Goal: Transaction & Acquisition: Obtain resource

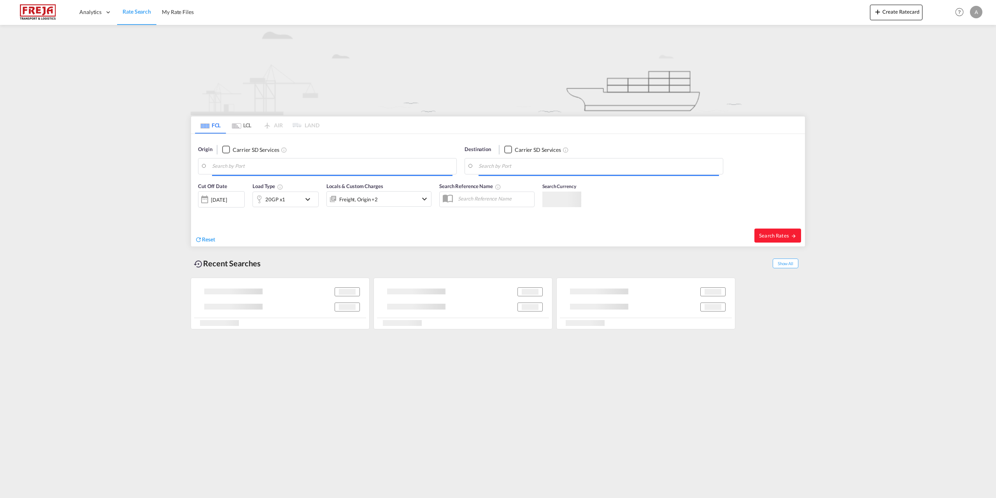
type input "Aarhus, DKAAR"
type input "Jebel Ali, AEJEA"
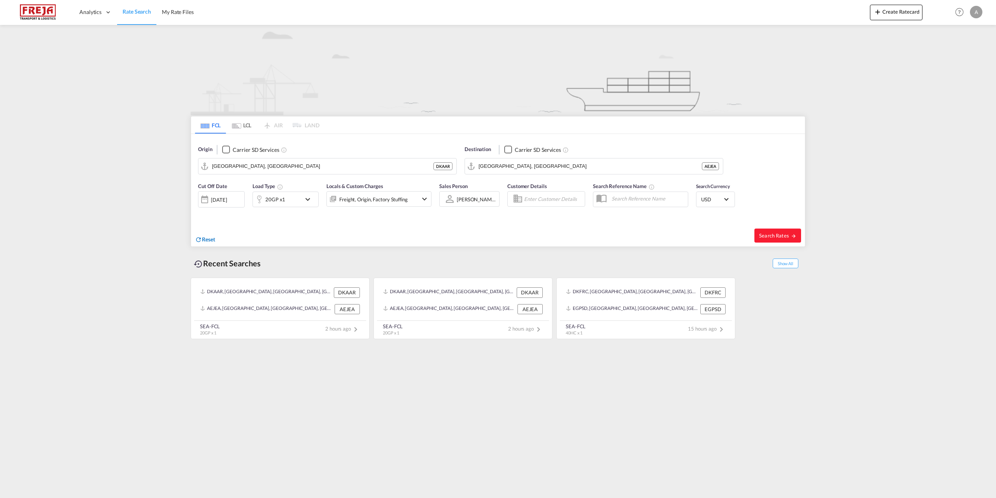
click at [214, 238] on span "Reset" at bounding box center [208, 239] width 13 height 7
click at [261, 163] on body "Analytics Reports Dashboard Rate Search My Rate Files Analytics" at bounding box center [498, 249] width 996 height 498
click at [255, 182] on div "Fredericia [GEOGRAPHIC_DATA] DKFRC" at bounding box center [272, 187] width 148 height 23
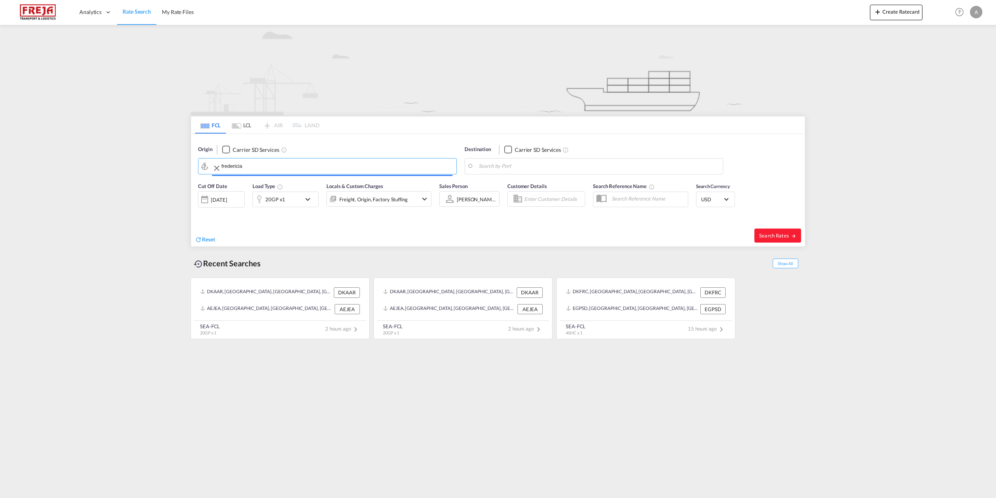
type input "[GEOGRAPHIC_DATA], DKFRC"
click at [509, 163] on body "Analytics Reports Dashboard Rate Search My Rate Files Analytics" at bounding box center [498, 249] width 996 height 498
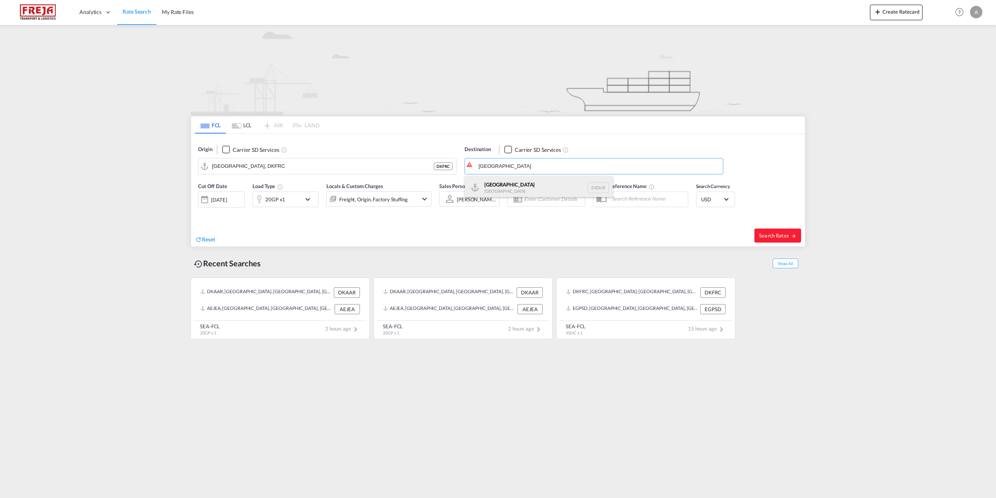
click at [502, 189] on div "Durban South Africa ZADUR" at bounding box center [539, 187] width 148 height 23
type input "Durban, ZADUR"
click at [306, 197] on md-icon "icon-chevron-down" at bounding box center [309, 198] width 13 height 9
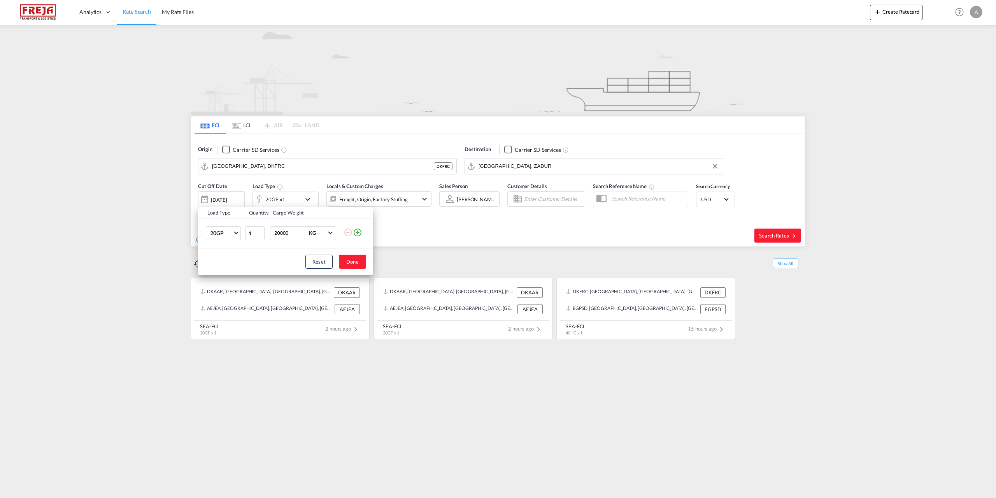
click at [357, 230] on md-icon "icon-plus-circle-outline" at bounding box center [357, 232] width 9 height 9
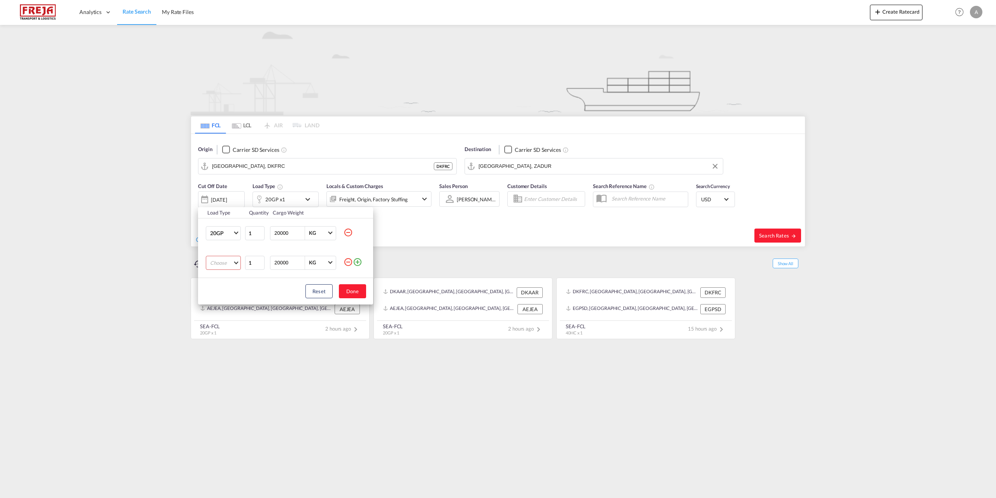
click at [235, 261] on md-select "Choose 20GP 40GP 40HC 45HC 20RE 40RE 40HR 20OT 40OT 20FR 40FR 40NR 20NR 45S 20T…" at bounding box center [223, 263] width 35 height 14
click at [221, 300] on div "40HC" at bounding box center [217, 299] width 14 height 7
click at [347, 286] on button "Done" at bounding box center [352, 291] width 27 height 14
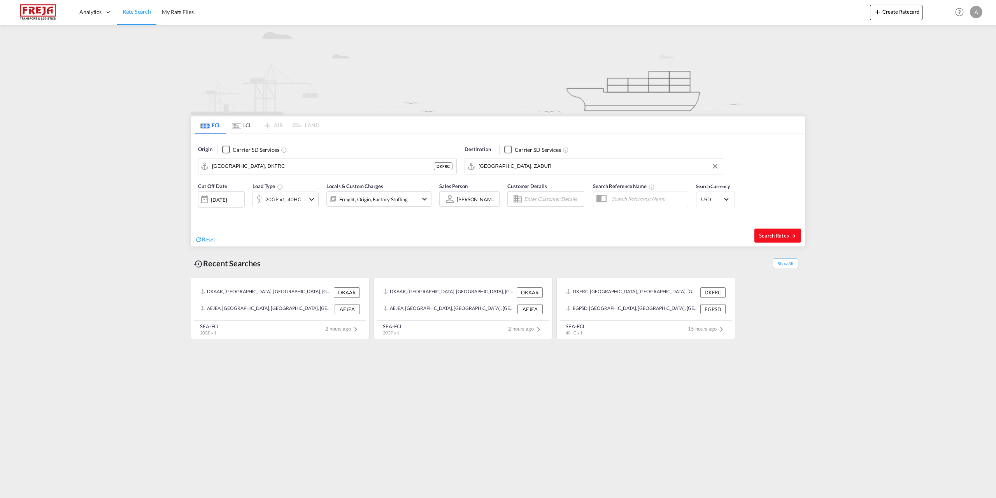
click at [766, 231] on button "Search Rates" at bounding box center [777, 235] width 47 height 14
type input "DKFRC to ZADUR / 9 Oct 2025"
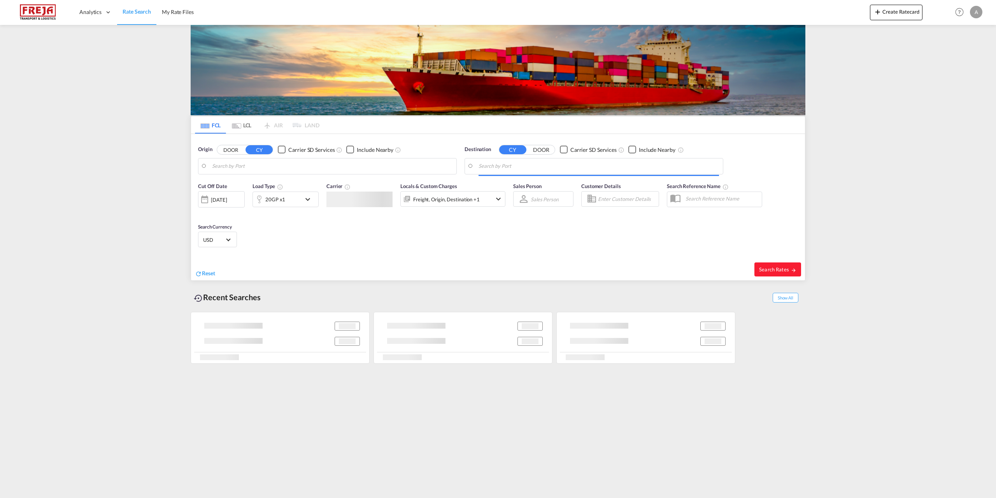
type input "[GEOGRAPHIC_DATA], DKFRC"
type input "[GEOGRAPHIC_DATA], MXVER"
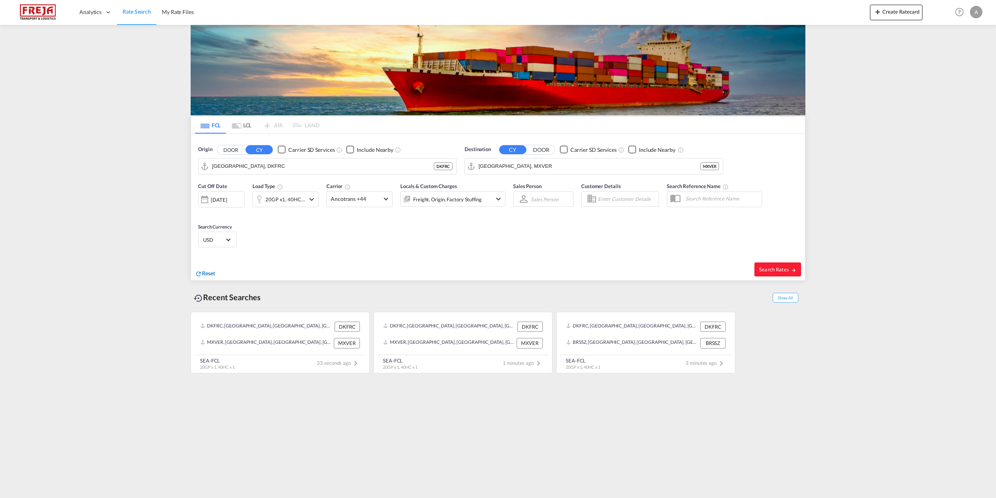
click at [207, 276] on span "Reset" at bounding box center [208, 273] width 13 height 7
click at [313, 164] on body "Analytics Reports Dashboard Rate Search My Rate Files Analytics" at bounding box center [498, 249] width 996 height 498
click at [257, 191] on div "Fredericia [GEOGRAPHIC_DATA] DKFRC" at bounding box center [272, 187] width 148 height 23
type input "[GEOGRAPHIC_DATA], DKFRC"
click at [560, 167] on body "Analytics Reports Dashboard Rate Search My Rate Files Analytics" at bounding box center [498, 249] width 996 height 498
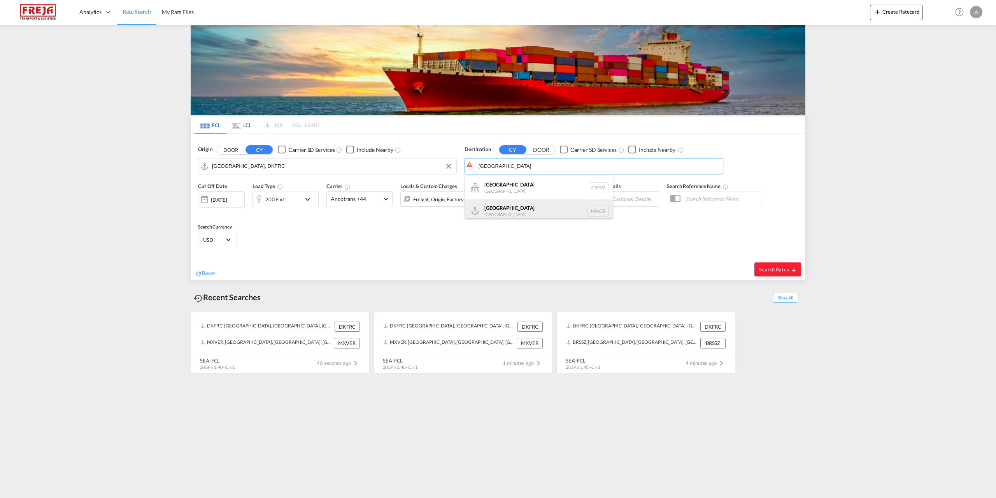
click at [491, 207] on div "[GEOGRAPHIC_DATA] [GEOGRAPHIC_DATA] MXVER" at bounding box center [539, 210] width 148 height 23
type input "[GEOGRAPHIC_DATA], MXVER"
click at [307, 197] on md-icon "icon-chevron-down" at bounding box center [309, 198] width 13 height 9
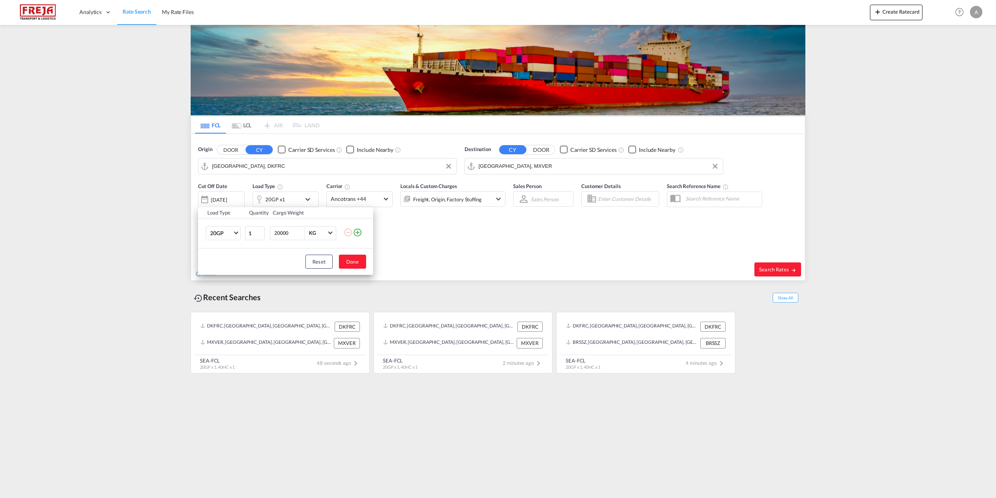
click at [354, 233] on md-icon "icon-plus-circle-outline" at bounding box center [357, 232] width 9 height 9
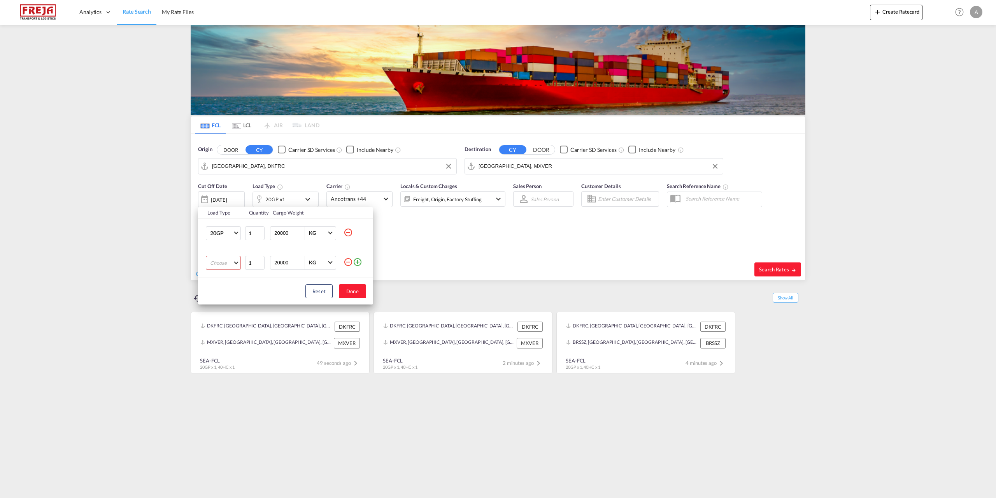
click at [235, 264] on md-select "Choose 20GP 40GP 40HC 45HC 20RE 40RE 40HR 20OT 40OT 20FR 40FR 40NR 20NR 45S 20T…" at bounding box center [223, 263] width 35 height 14
click at [229, 301] on md-option "40HC" at bounding box center [230, 300] width 53 height 19
click at [351, 288] on button "Done" at bounding box center [352, 291] width 27 height 14
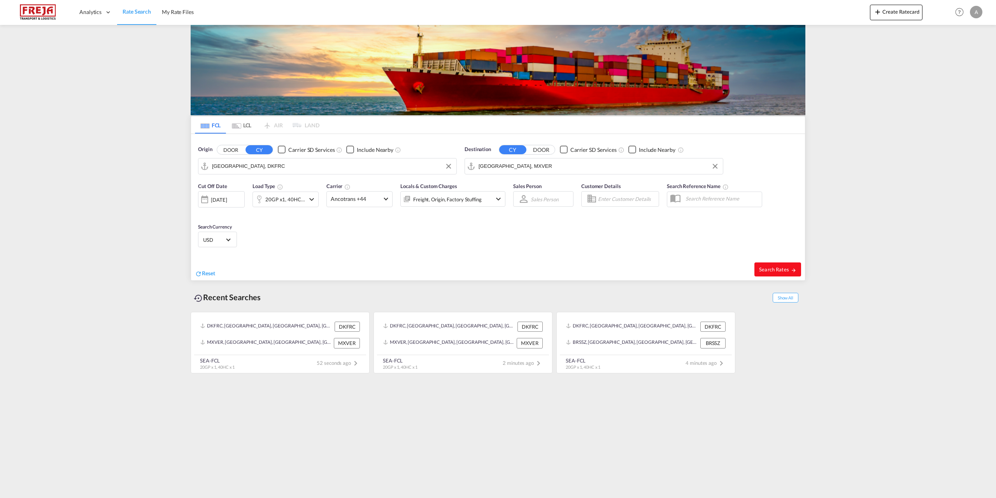
click at [772, 267] on span "Search Rates" at bounding box center [777, 269] width 37 height 6
type input "DKFRC to MXVER / [DATE]"
